Goal: Task Accomplishment & Management: Use online tool/utility

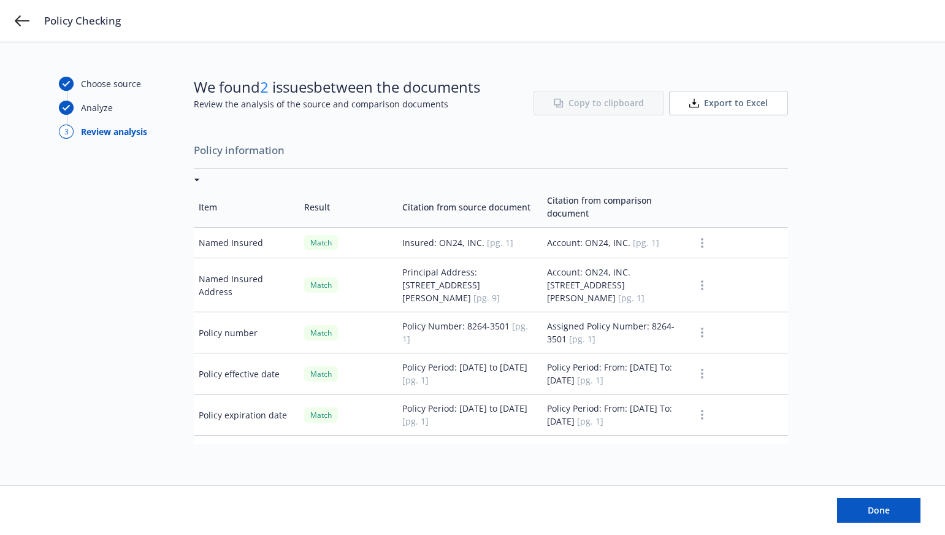
scroll to position [123, 0]
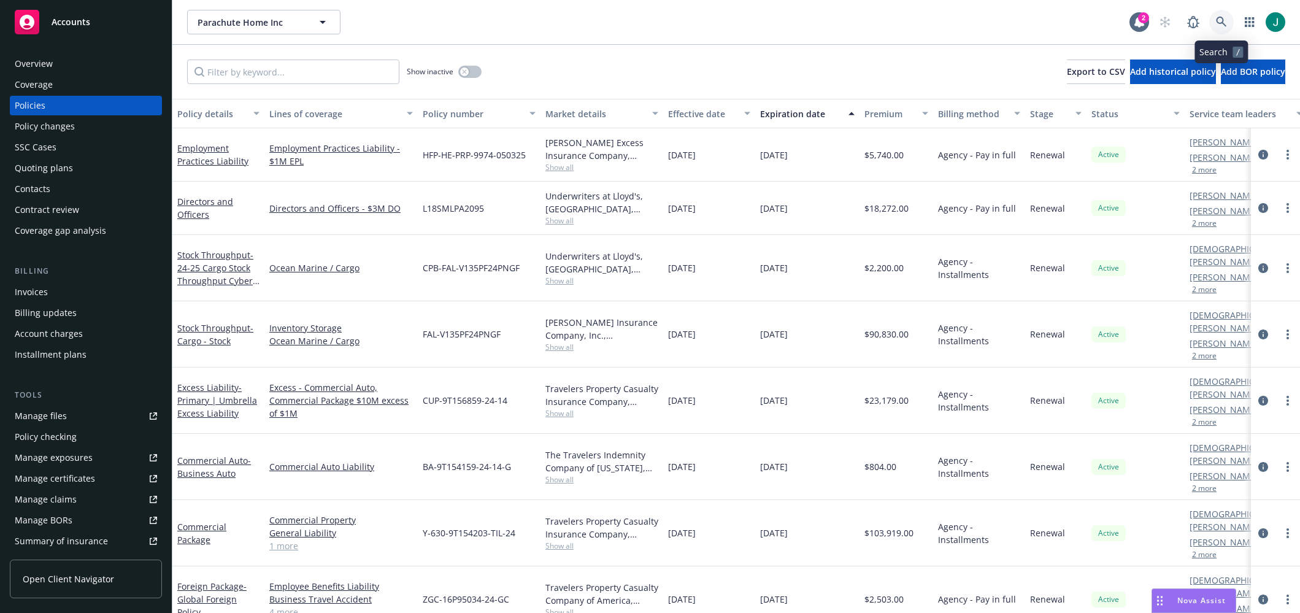
click at [1222, 25] on icon at bounding box center [1221, 22] width 11 height 11
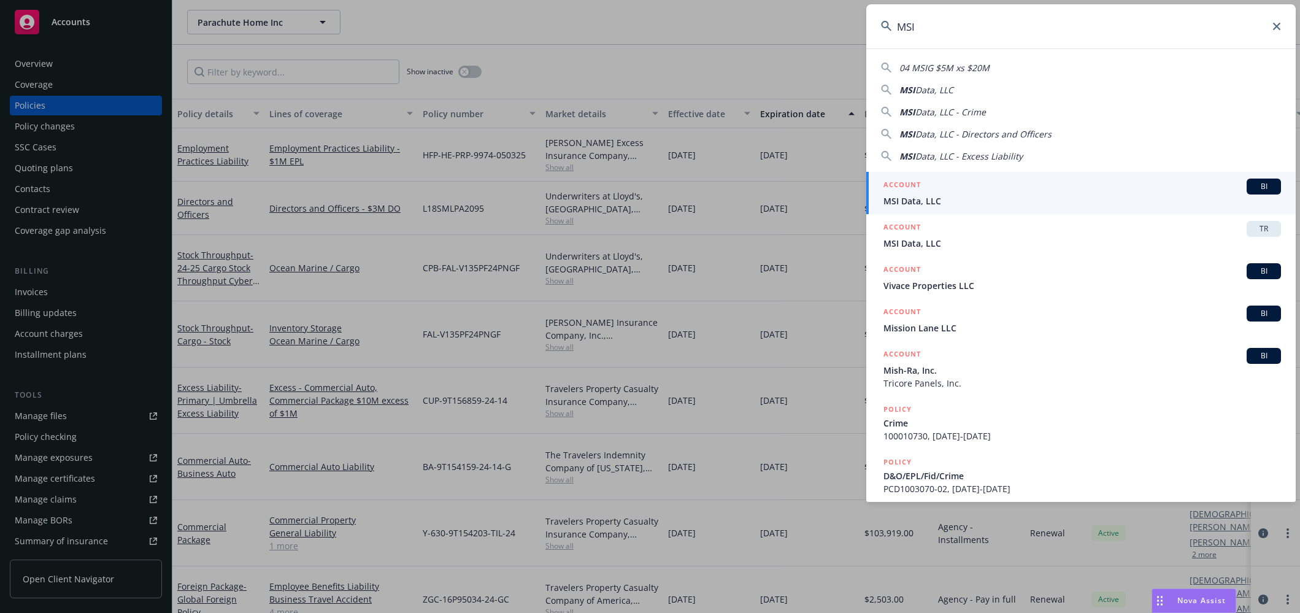
type input "MSI"
click at [981, 194] on div "ACCOUNT BI" at bounding box center [1081, 187] width 397 height 16
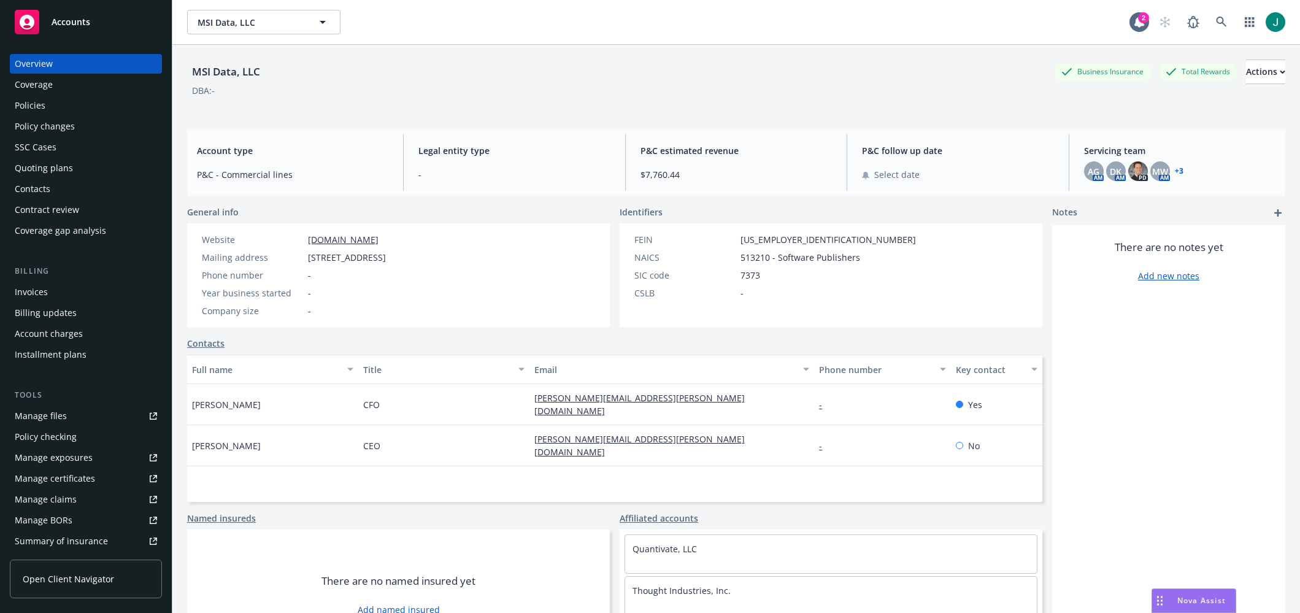
click at [45, 109] on div "Policies" at bounding box center [86, 106] width 142 height 20
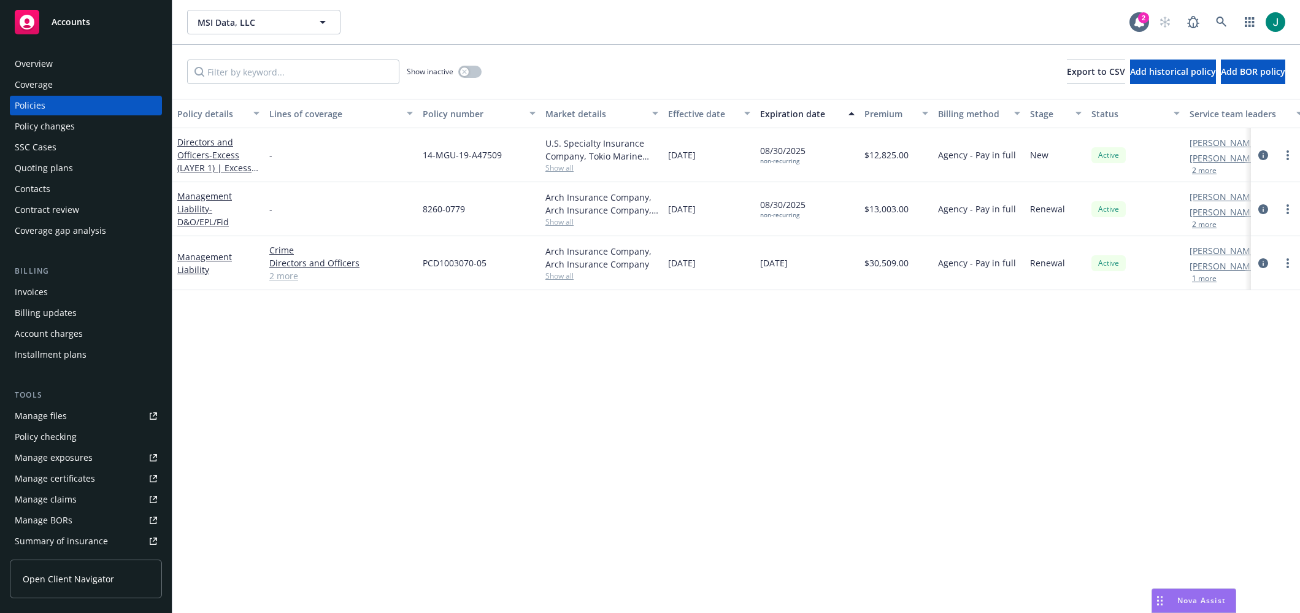
click at [295, 277] on link "2 more" at bounding box center [341, 275] width 144 height 13
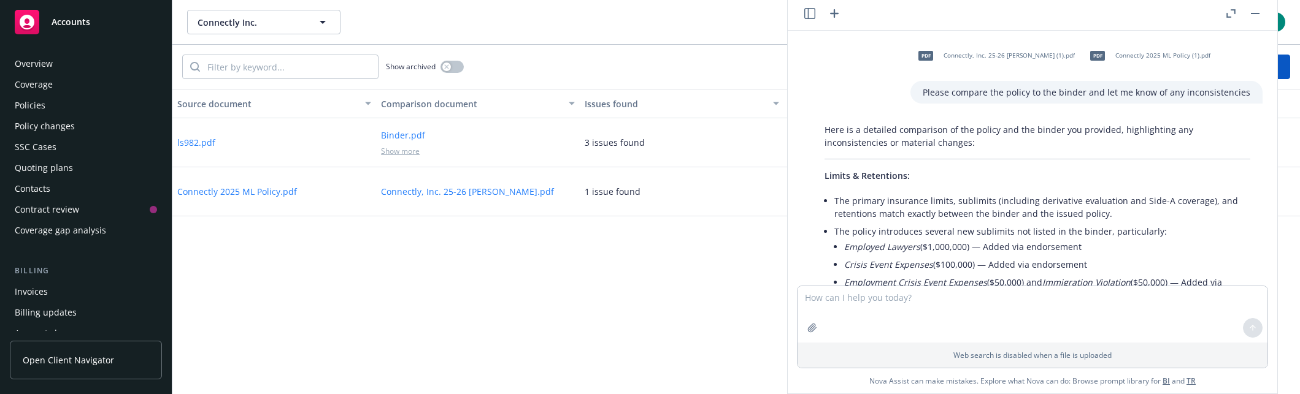
scroll to position [126, 0]
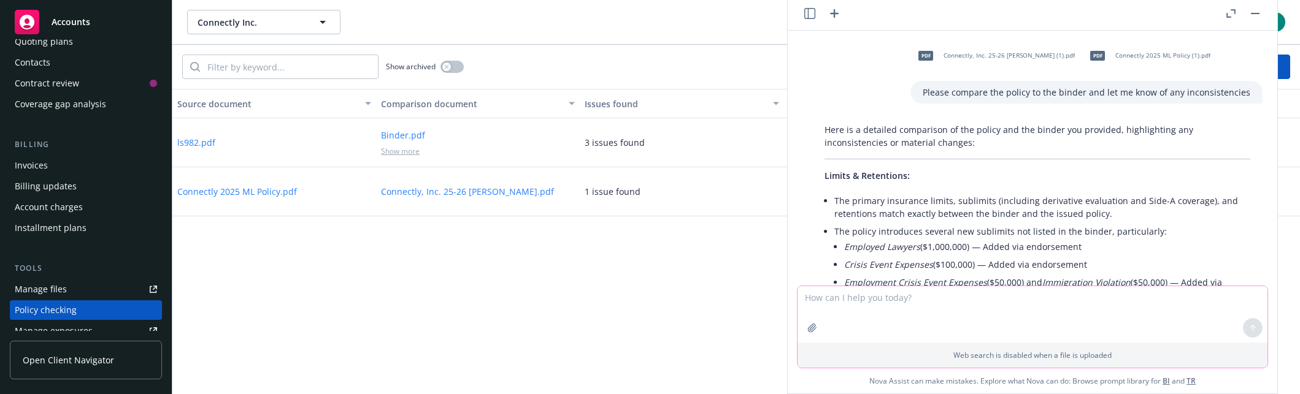
click at [905, 315] on textarea at bounding box center [1032, 314] width 470 height 56
click at [1037, 177] on p "Limits & Retentions:" at bounding box center [1037, 175] width 426 height 13
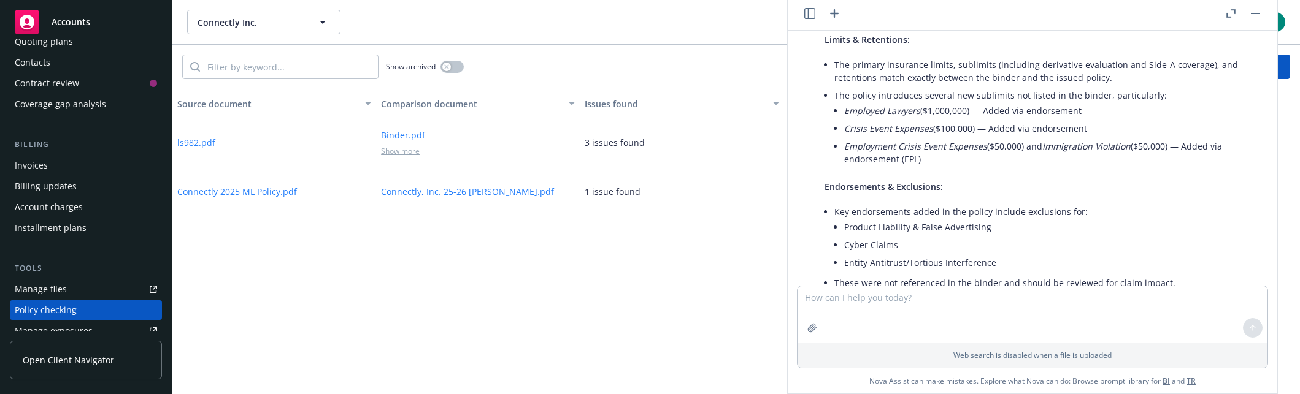
scroll to position [0, 0]
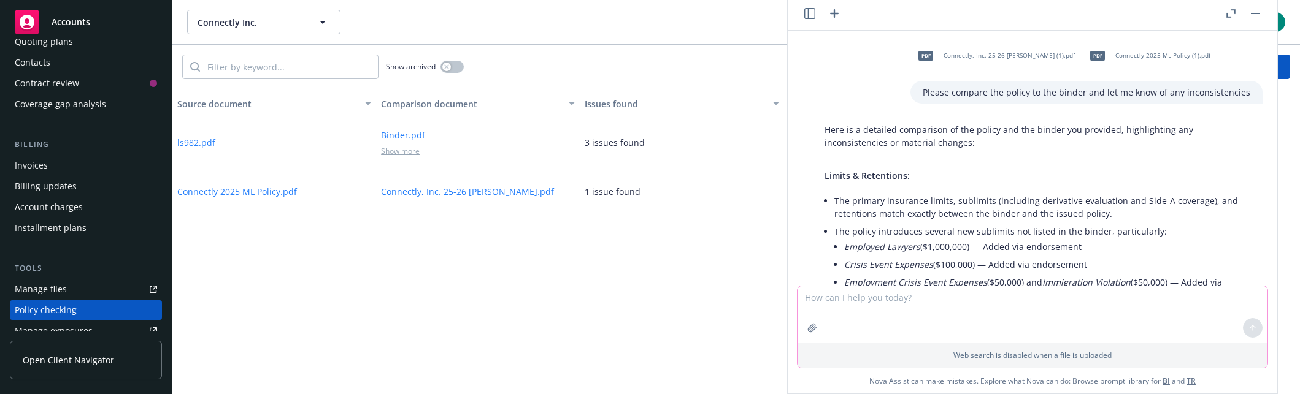
click at [827, 303] on textarea at bounding box center [1032, 314] width 470 height 56
click at [982, 56] on span "Connectly, Inc. 25-26 ML Binder (1).pdf" at bounding box center [1008, 56] width 131 height 8
click at [1083, 303] on textarea "do all of the endorsement form numbers on the policy match the" at bounding box center [1032, 314] width 470 height 56
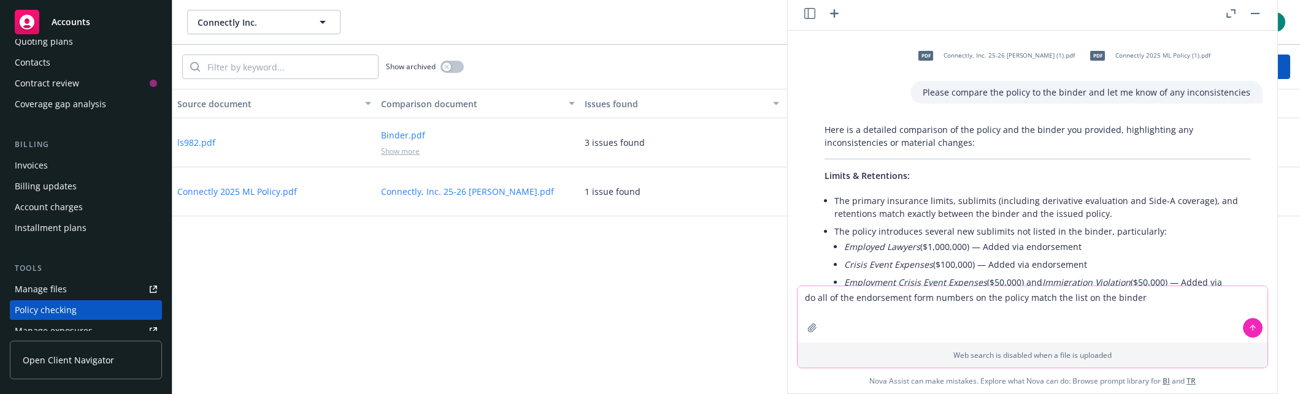
type textarea "do all of the endorsement form numbers on the policy match the list on the bind…"
click at [1251, 334] on button at bounding box center [1253, 328] width 20 height 20
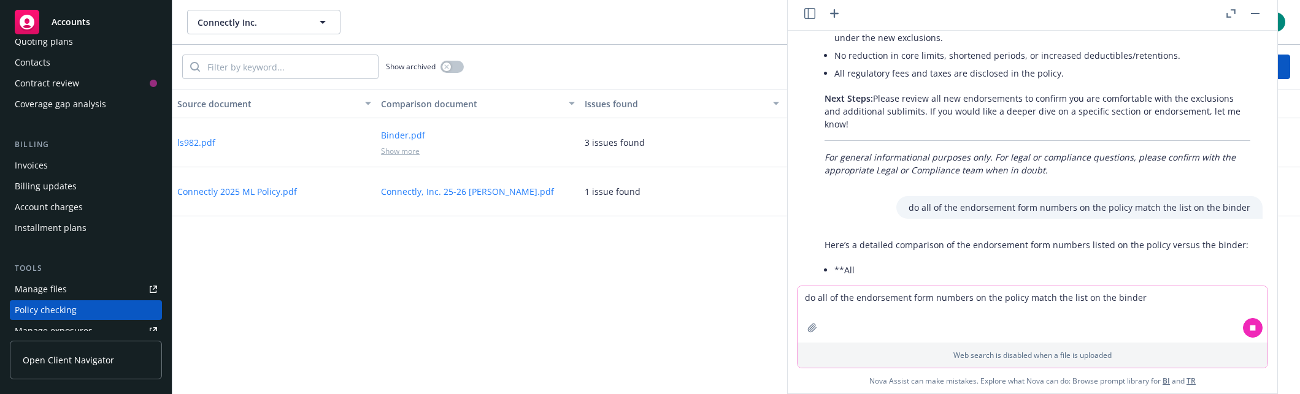
scroll to position [1124, 0]
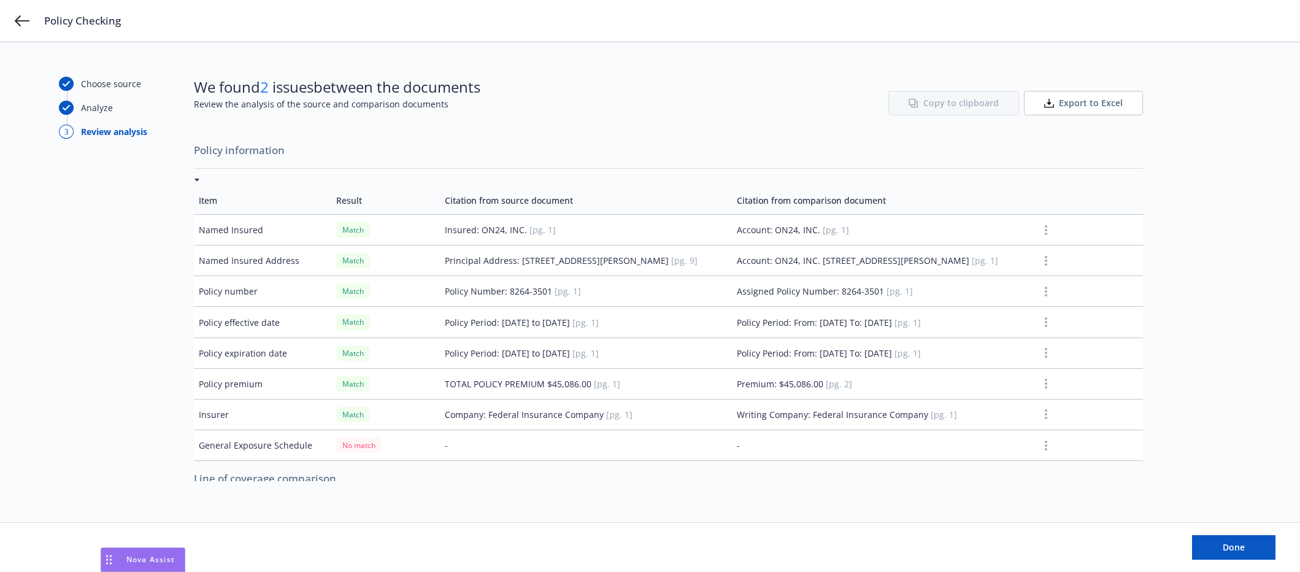
scroll to position [123, 0]
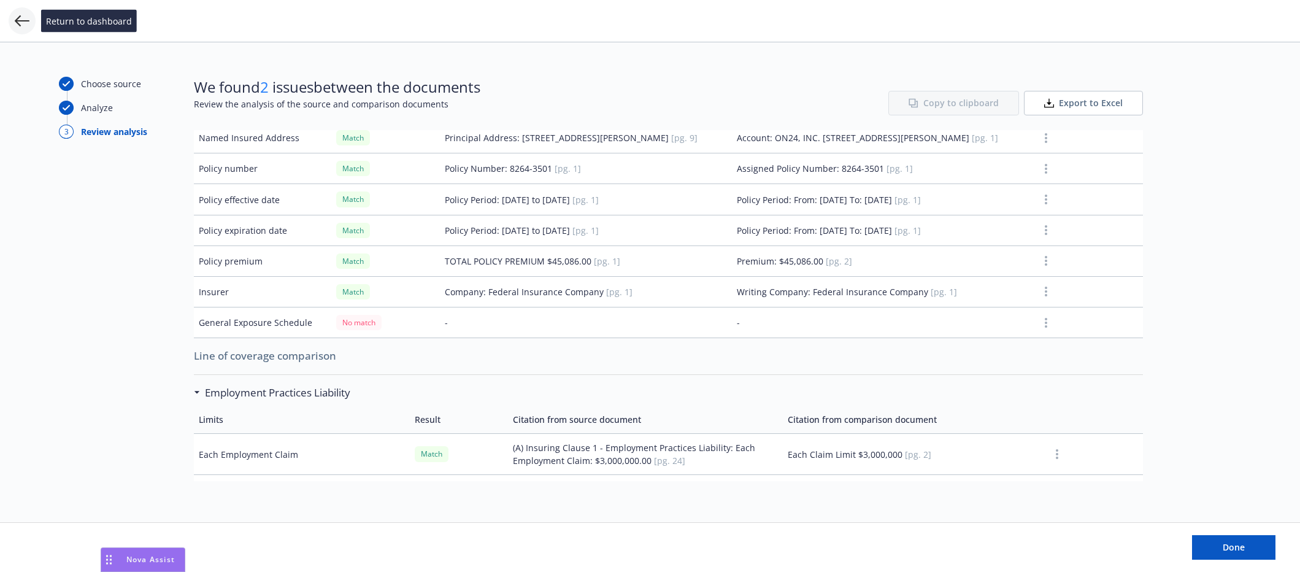
click at [23, 19] on icon at bounding box center [22, 20] width 15 height 15
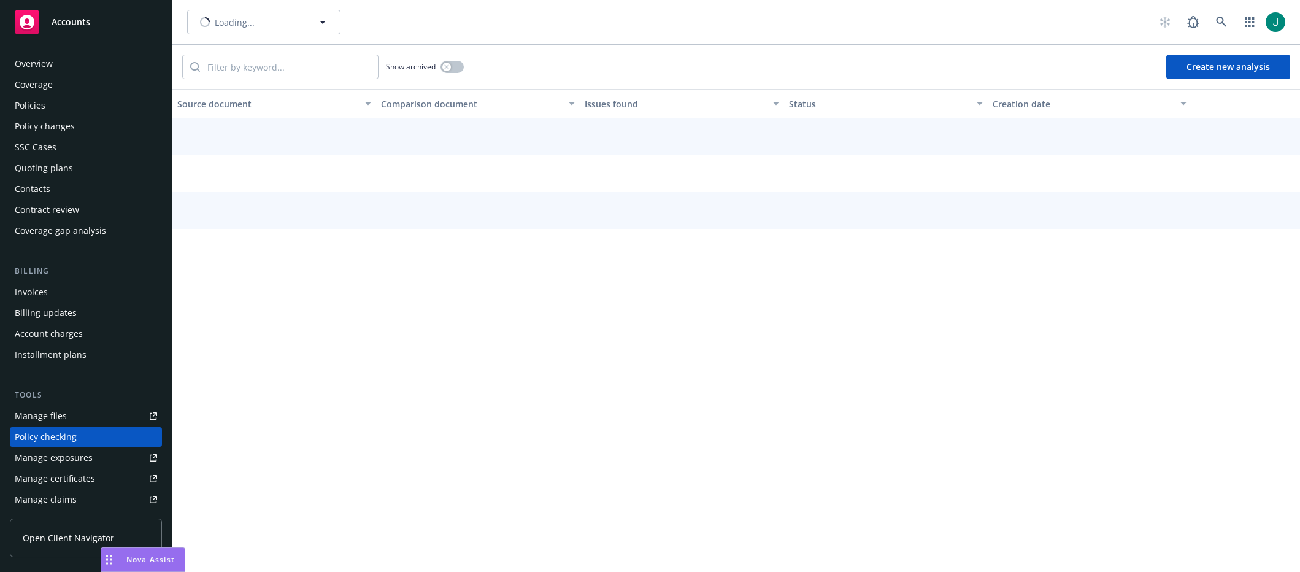
scroll to position [131, 0]
